Goal: Entertainment & Leisure: Browse casually

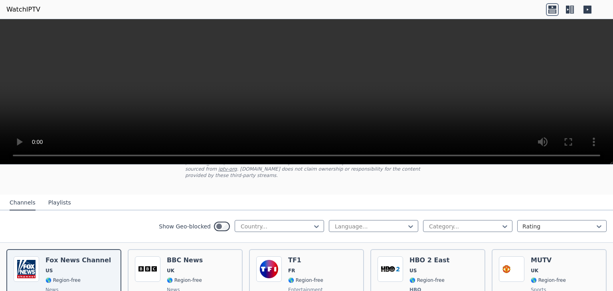
scroll to position [40, 0]
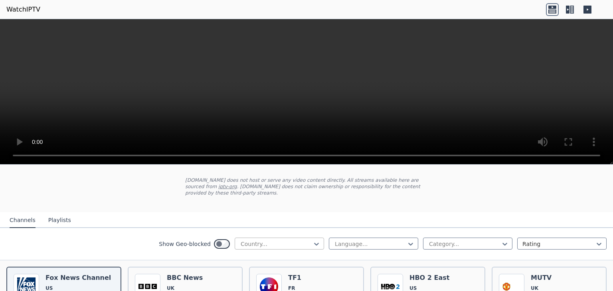
click at [300, 240] on div at bounding box center [276, 244] width 73 height 8
click at [297, 283] on div "[GEOGRAPHIC_DATA]" at bounding box center [279, 290] width 89 height 14
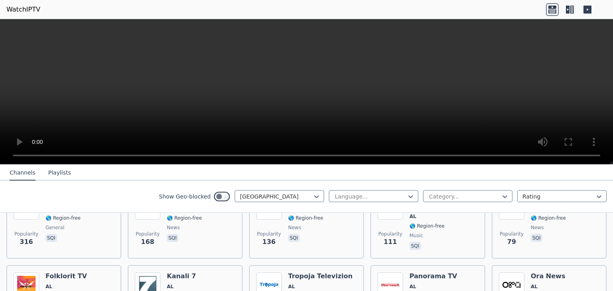
scroll to position [80, 0]
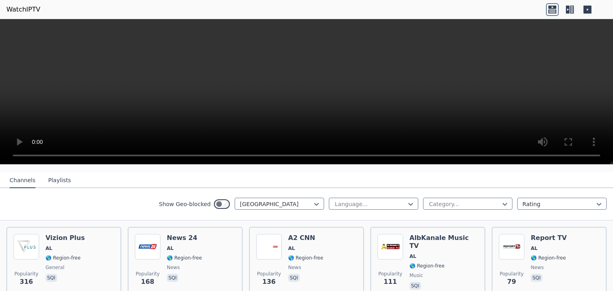
click at [591, 9] on icon at bounding box center [587, 10] width 8 height 8
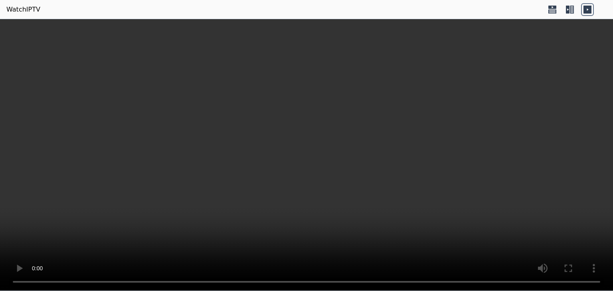
click at [591, 9] on icon at bounding box center [587, 10] width 8 height 8
click at [568, 10] on icon at bounding box center [568, 10] width 4 height 8
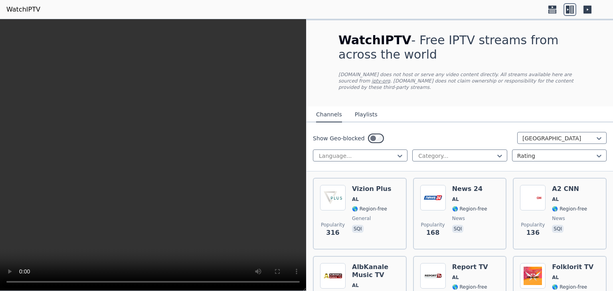
click at [554, 10] on icon at bounding box center [552, 9] width 13 height 13
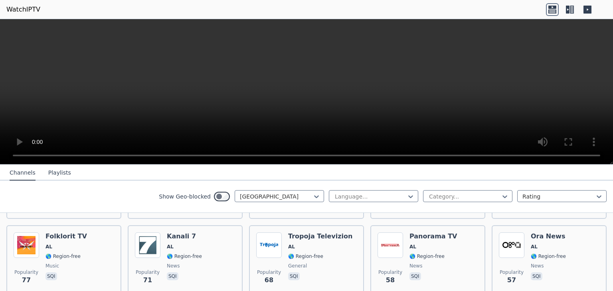
scroll to position [120, 0]
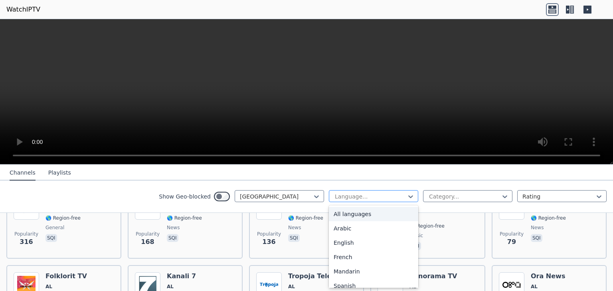
click at [351, 196] on div at bounding box center [370, 197] width 73 height 8
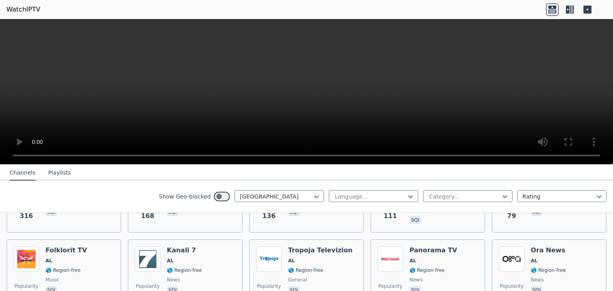
scroll to position [160, 0]
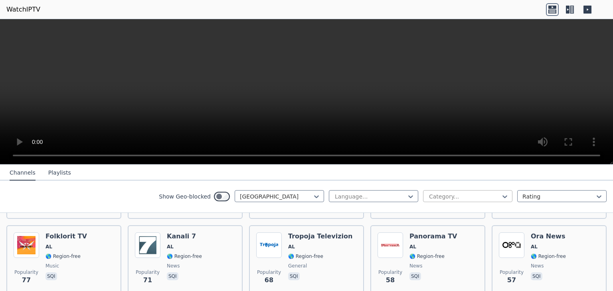
click at [467, 198] on div at bounding box center [464, 197] width 73 height 8
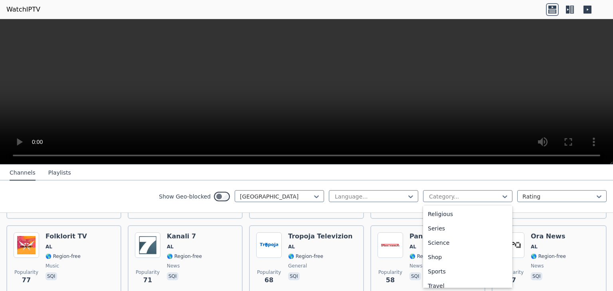
scroll to position [298, 0]
click at [463, 260] on div "Sports" at bounding box center [467, 260] width 89 height 14
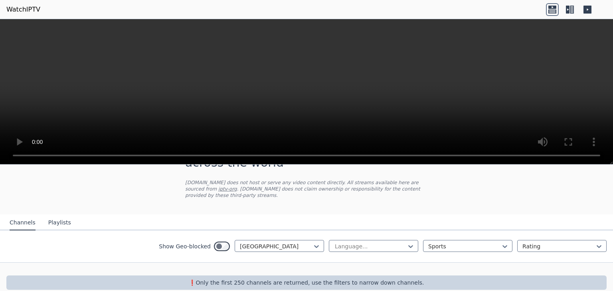
scroll to position [42, 0]
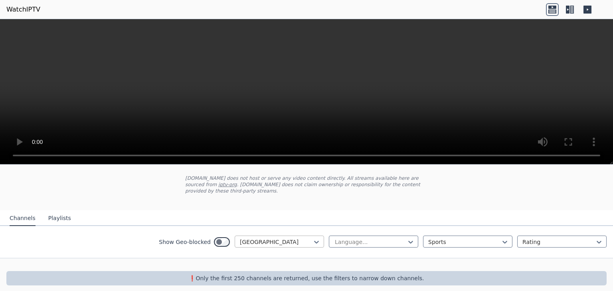
click at [268, 238] on div at bounding box center [276, 242] width 73 height 8
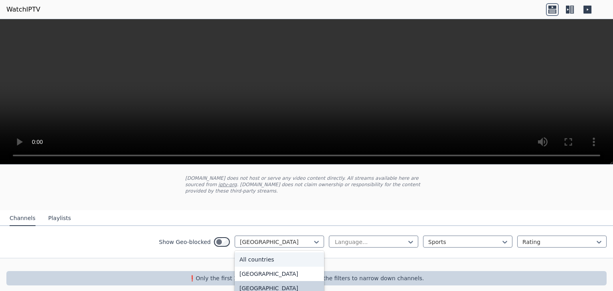
click at [264, 252] on div "All countries" at bounding box center [279, 259] width 89 height 14
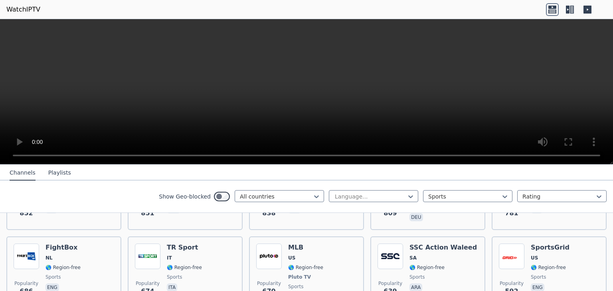
scroll to position [481, 0]
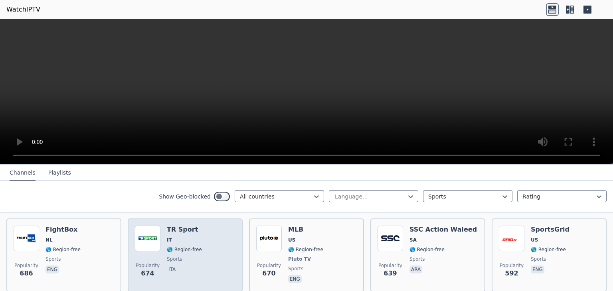
click at [187, 226] on div "TR Sport IT 🌎 Region-free sports ita" at bounding box center [184, 255] width 35 height 59
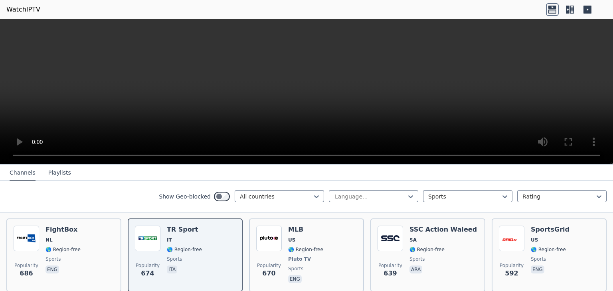
click at [48, 173] on button "Playlists" at bounding box center [59, 173] width 23 height 15
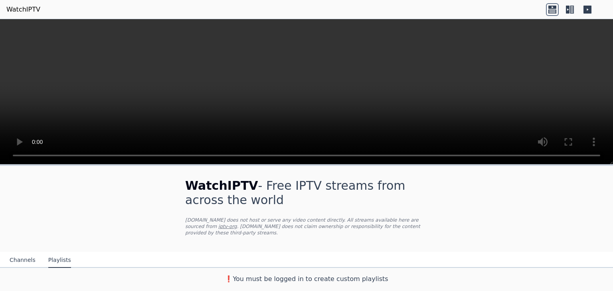
scroll to position [0, 0]
